Goal: Entertainment & Leisure: Consume media (video, audio)

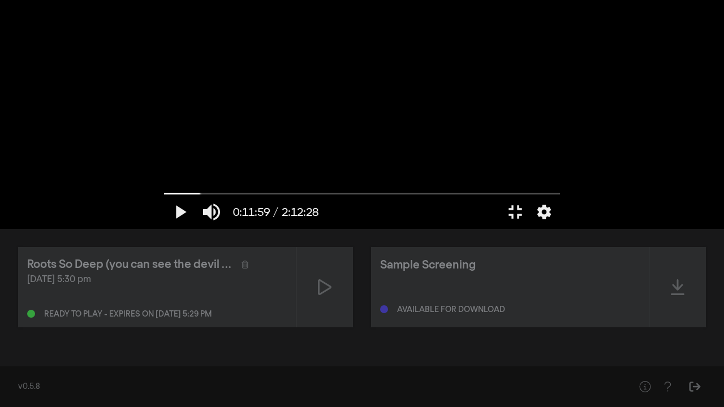
click at [500, 229] on div at bounding box center [411, 212] width 175 height 34
click at [531, 229] on button "fullscreen_exit" at bounding box center [516, 212] width 32 height 34
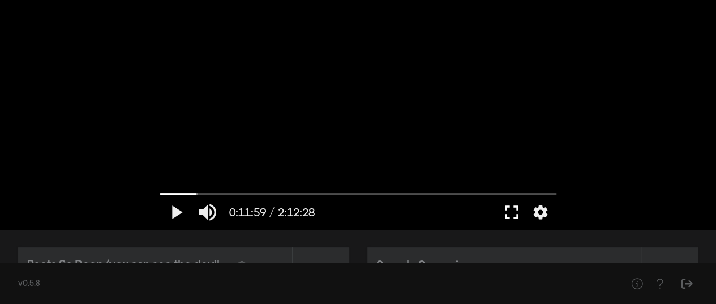
click at [512, 212] on button "fullscreen" at bounding box center [512, 212] width 32 height 34
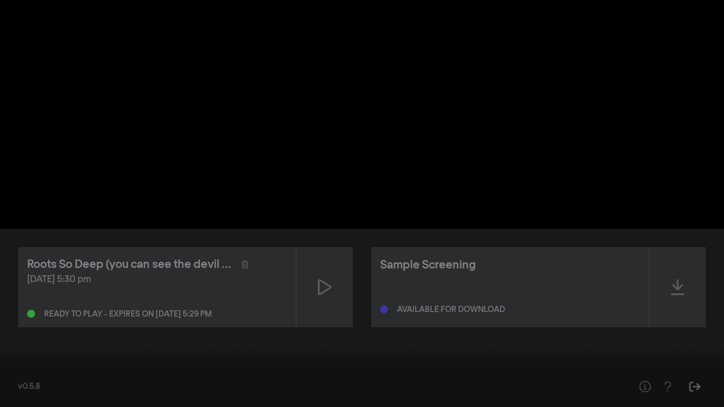
click at [703, 392] on button "settings" at bounding box center [703, 391] width 26 height 34
click at [670, 389] on button "fullscreen_exit" at bounding box center [674, 391] width 32 height 34
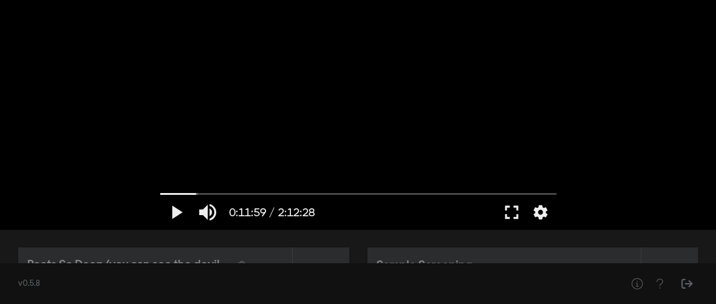
drag, startPoint x: 622, startPoint y: 181, endPoint x: 97, endPoint y: 176, distance: 525.2
click at [97, 176] on div "play_arrow 0:11:59 / 2:12:28 volume_up fullscreen settings closed_caption Capti…" at bounding box center [358, 114] width 716 height 229
click at [173, 209] on button "play_arrow" at bounding box center [176, 212] width 32 height 34
drag, startPoint x: 511, startPoint y: 215, endPoint x: 510, endPoint y: 291, distance: 75.8
click at [510, 214] on button "fullscreen" at bounding box center [512, 212] width 32 height 34
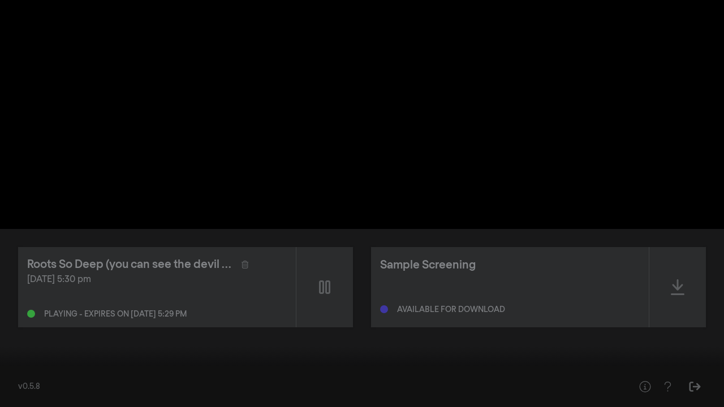
click at [706, 387] on button "settings" at bounding box center [703, 391] width 26 height 34
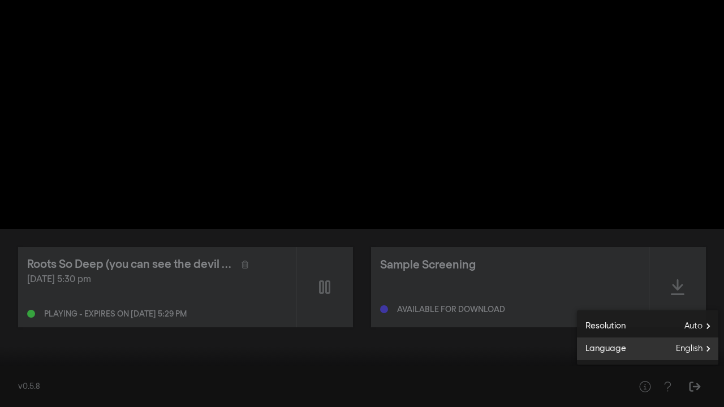
click at [697, 352] on span "English" at bounding box center [697, 349] width 42 height 17
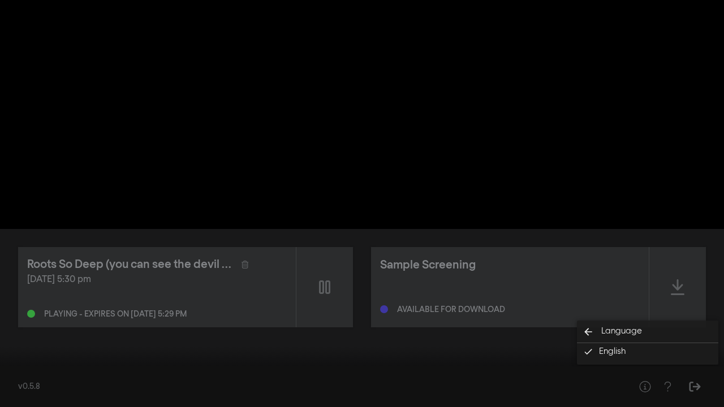
click at [475, 320] on div at bounding box center [362, 203] width 724 height 407
click at [673, 388] on button "fullscreen_exit" at bounding box center [674, 391] width 32 height 34
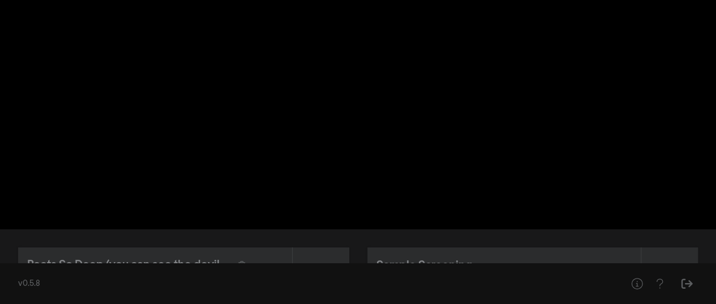
click at [669, 127] on div "pause 0:12:29 / 2:12:28 volume_up fullscreen settings closed_caption Captions O…" at bounding box center [358, 114] width 716 height 229
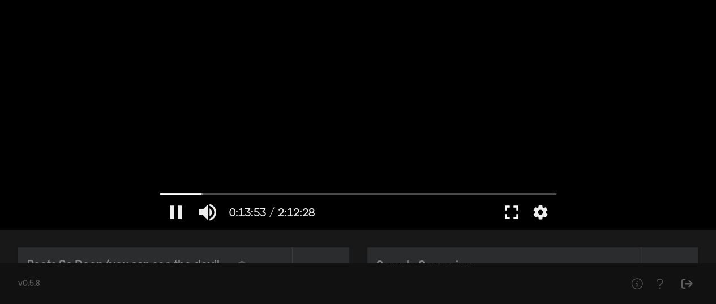
click at [504, 215] on button "fullscreen" at bounding box center [512, 212] width 32 height 34
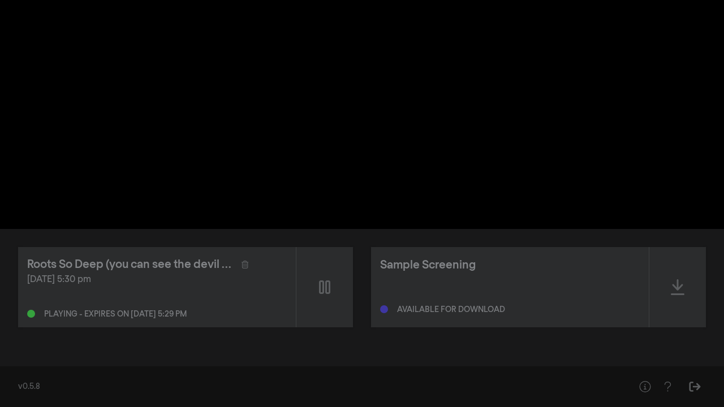
click at [504, 291] on div at bounding box center [362, 203] width 724 height 407
click at [103, 372] on input "Seek" at bounding box center [362, 371] width 713 height 7
drag, startPoint x: 103, startPoint y: 372, endPoint x: 9, endPoint y: 381, distance: 94.4
click at [72, 372] on input "Seek" at bounding box center [362, 372] width 713 height 7
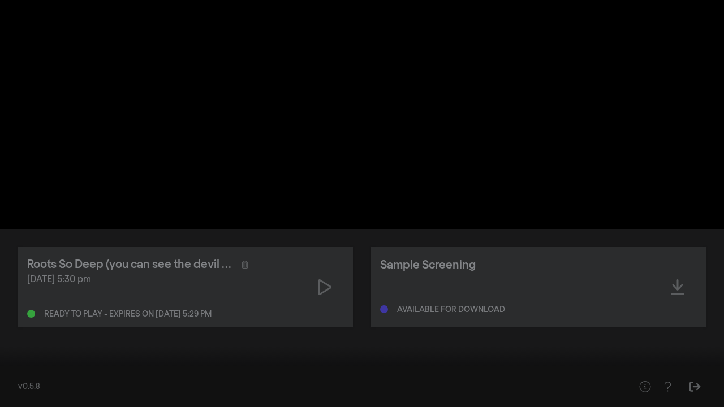
drag, startPoint x: 74, startPoint y: 375, endPoint x: 0, endPoint y: 366, distance: 74.1
click at [6, 369] on input "Seek" at bounding box center [362, 372] width 713 height 7
click at [18, 396] on button "play_arrow" at bounding box center [22, 391] width 32 height 34
click at [15, 395] on button "pause" at bounding box center [22, 391] width 32 height 34
type input "16.027871"
